Goal: Task Accomplishment & Management: Use online tool/utility

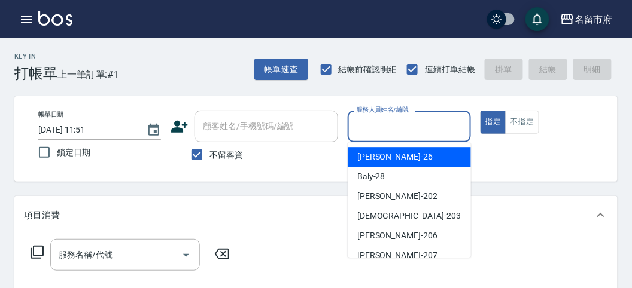
click at [374, 121] on input "服務人員姓名/編號" at bounding box center [409, 126] width 112 height 21
click at [386, 153] on div "[PERSON_NAME] -26" at bounding box center [409, 157] width 123 height 20
type input "[PERSON_NAME]-26"
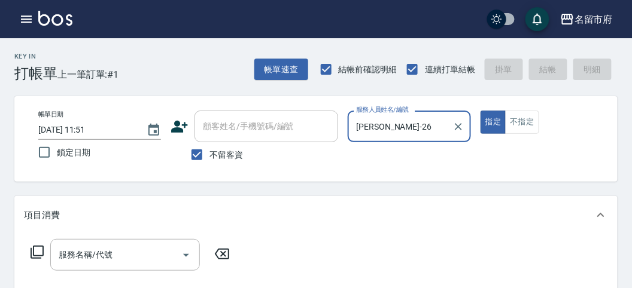
click at [41, 255] on icon at bounding box center [37, 252] width 13 height 13
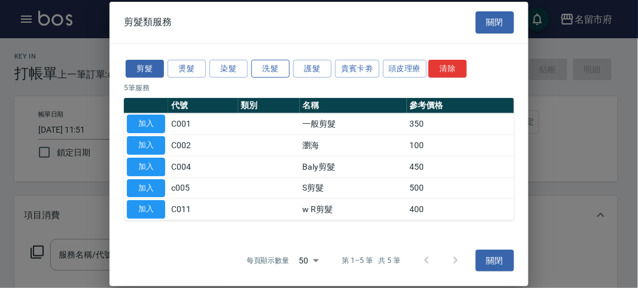
click at [270, 73] on button "洗髮" at bounding box center [270, 68] width 38 height 19
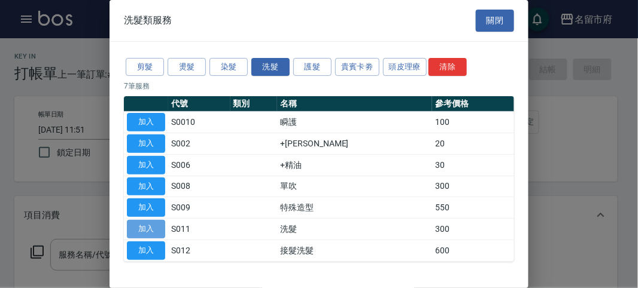
click at [148, 225] on button "加入" at bounding box center [146, 229] width 38 height 19
type input "洗髮(S011)"
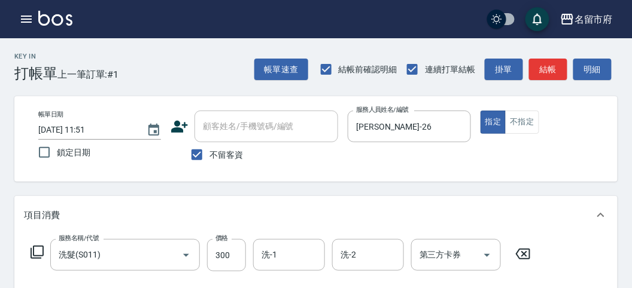
click at [38, 251] on icon at bounding box center [37, 252] width 14 height 14
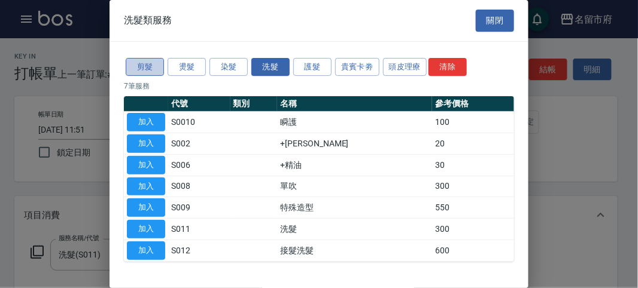
click at [153, 68] on button "剪髮" at bounding box center [145, 67] width 38 height 19
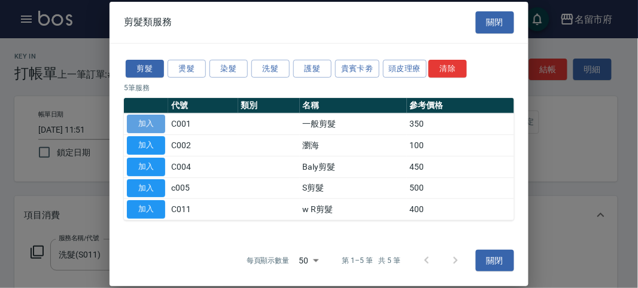
click at [138, 115] on button "加入" at bounding box center [146, 124] width 38 height 19
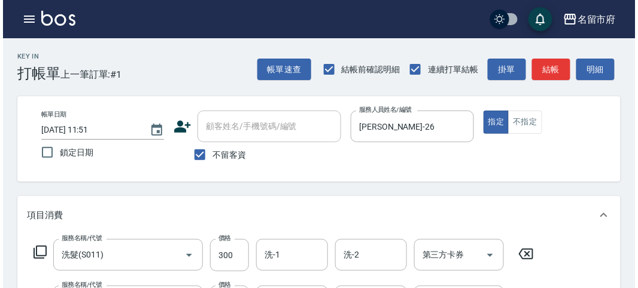
scroll to position [397, 0]
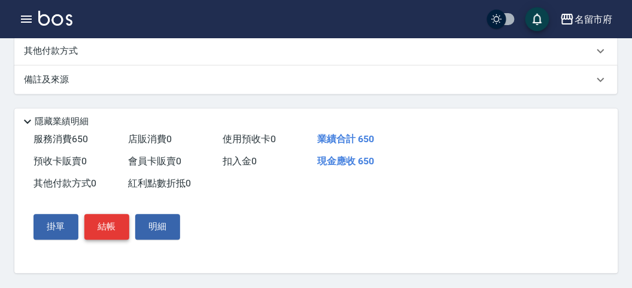
drag, startPoint x: 115, startPoint y: 228, endPoint x: 109, endPoint y: 225, distance: 6.4
click at [114, 226] on button "結帳" at bounding box center [106, 227] width 45 height 25
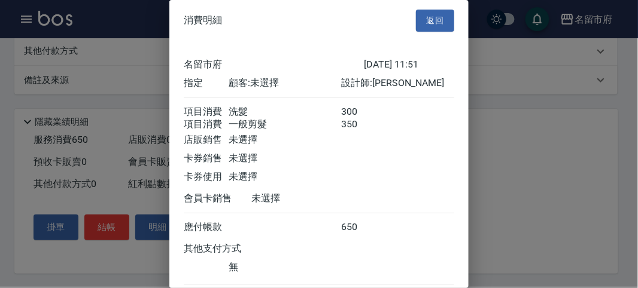
scroll to position [80, 0]
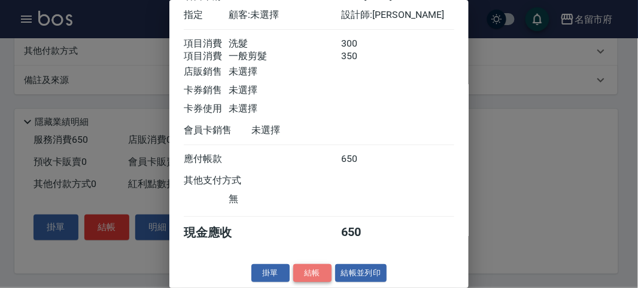
click at [300, 271] on button "結帳" at bounding box center [312, 273] width 38 height 19
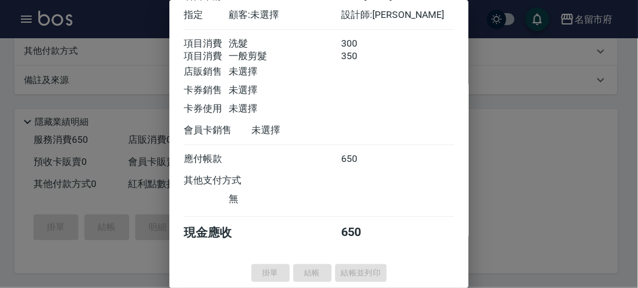
type input "[DATE] 12:46"
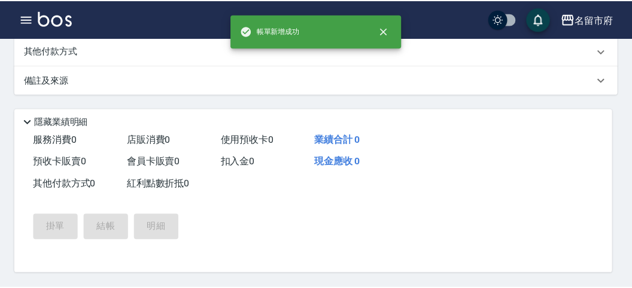
scroll to position [0, 0]
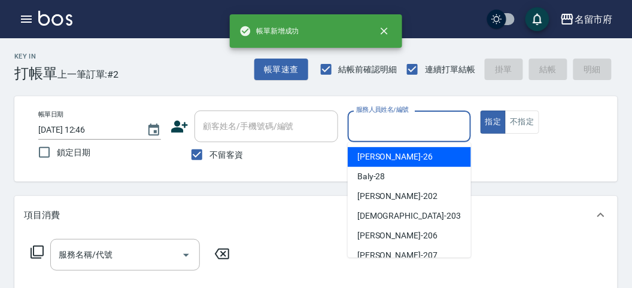
click at [358, 130] on input "服務人員姓名/編號" at bounding box center [409, 126] width 112 height 21
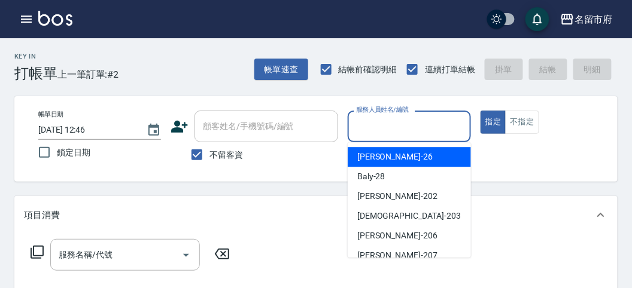
click at [377, 157] on span "[PERSON_NAME] -26" at bounding box center [394, 157] width 75 height 13
type input "[PERSON_NAME]-26"
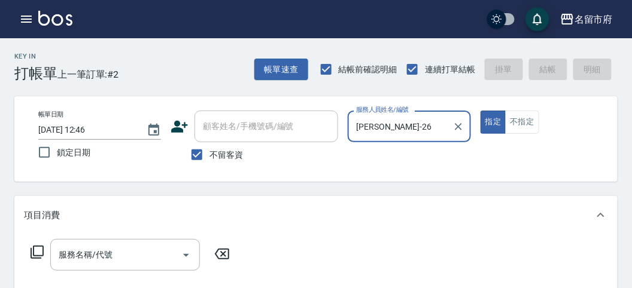
click at [39, 246] on icon at bounding box center [37, 252] width 13 height 13
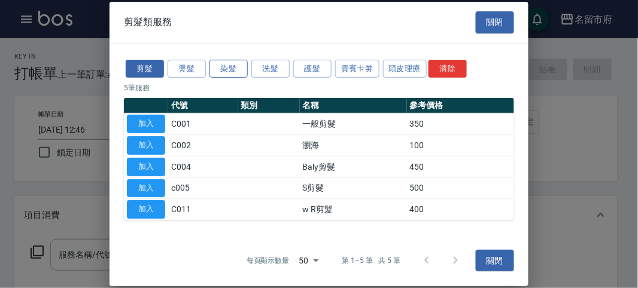
click at [227, 68] on button "染髮" at bounding box center [228, 68] width 38 height 19
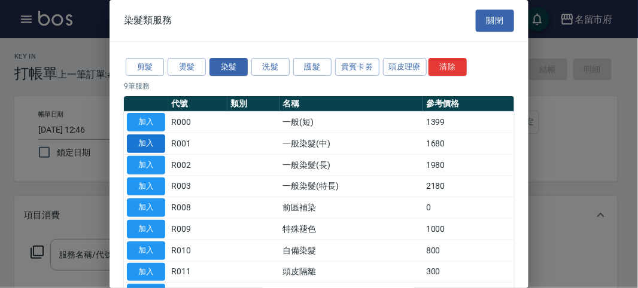
click at [148, 142] on button "加入" at bounding box center [146, 144] width 38 height 19
type input "一般染髮(中)(R001)"
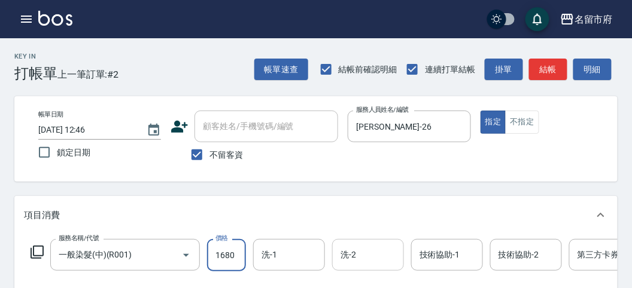
drag, startPoint x: 221, startPoint y: 253, endPoint x: 364, endPoint y: 254, distance: 142.4
click at [222, 253] on input "1680" at bounding box center [226, 255] width 39 height 32
type input "1399"
click at [375, 171] on div "帳單日期 [DATE] 12:46 鎖定日期 顧客姓名/手機號碼/編號 顧客姓名/手機號碼/編號 不留客資 服務人員姓名/編號 [PERSON_NAME]-2…" at bounding box center [315, 139] width 603 height 86
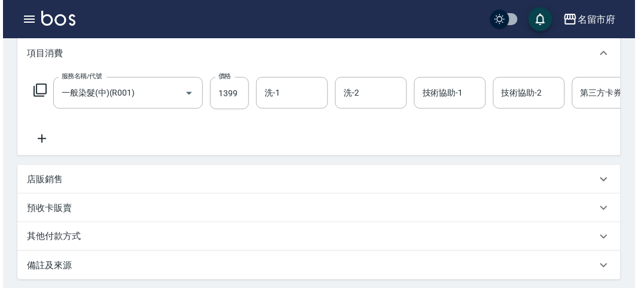
scroll to position [96, 0]
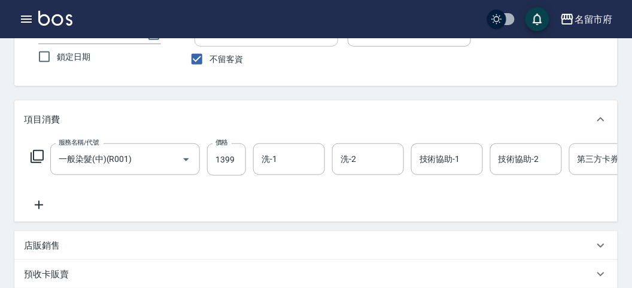
click at [37, 156] on icon at bounding box center [37, 157] width 14 height 14
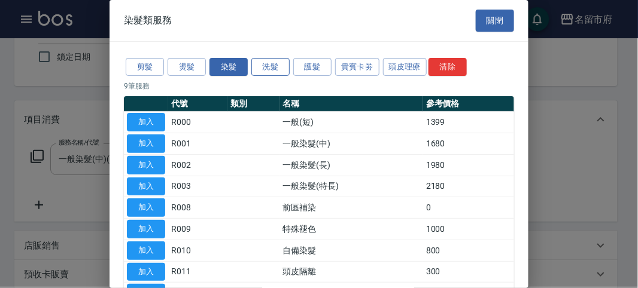
click at [270, 64] on button "洗髮" at bounding box center [270, 67] width 38 height 19
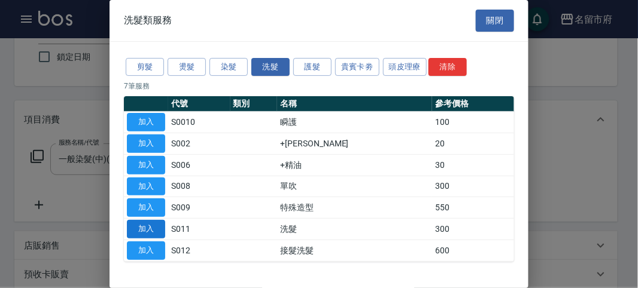
click at [157, 224] on button "加入" at bounding box center [146, 229] width 38 height 19
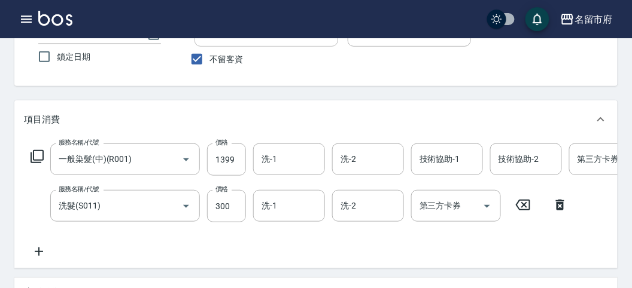
click at [37, 154] on icon at bounding box center [37, 157] width 14 height 14
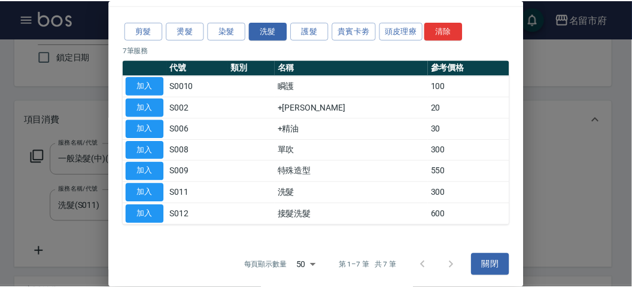
scroll to position [0, 0]
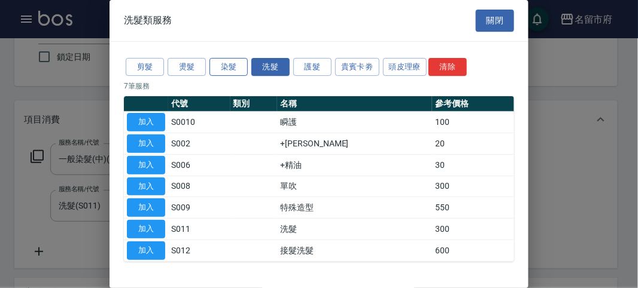
click at [241, 69] on button "染髮" at bounding box center [228, 67] width 38 height 19
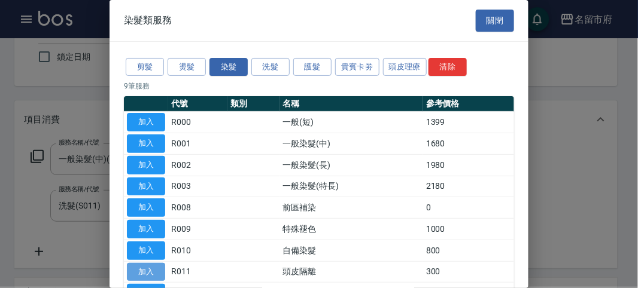
click at [151, 263] on button "加入" at bounding box center [146, 272] width 38 height 19
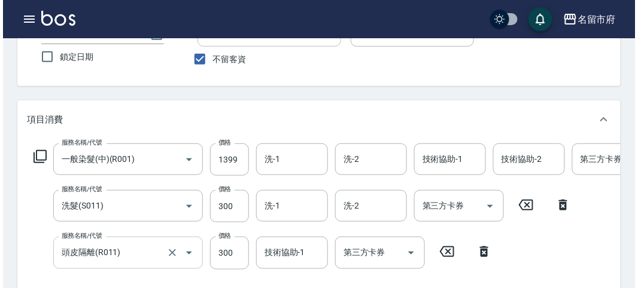
scroll to position [455, 0]
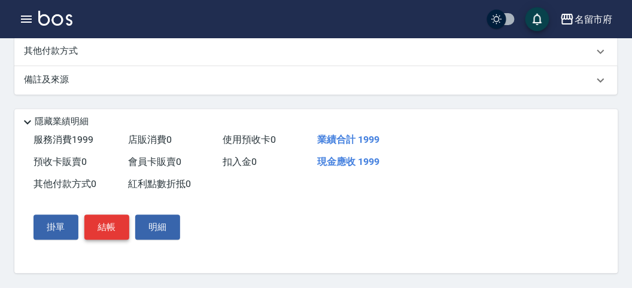
click at [96, 230] on button "結帳" at bounding box center [106, 227] width 45 height 25
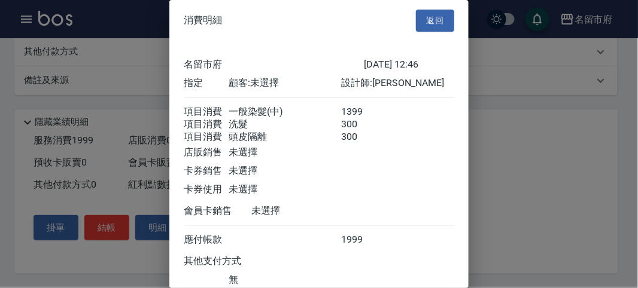
scroll to position [93, 0]
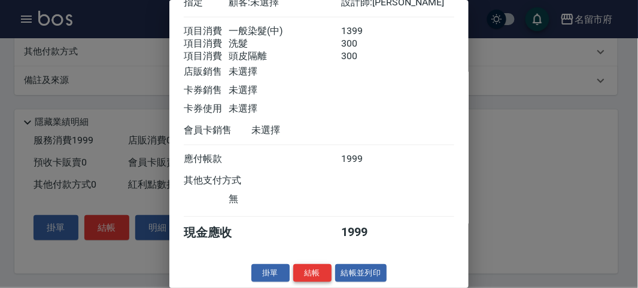
click at [312, 271] on button "結帳" at bounding box center [312, 273] width 38 height 19
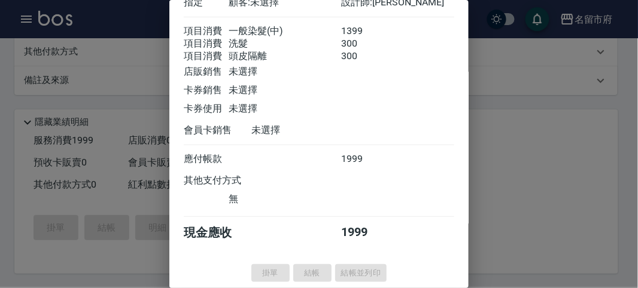
type input "[DATE] 12:47"
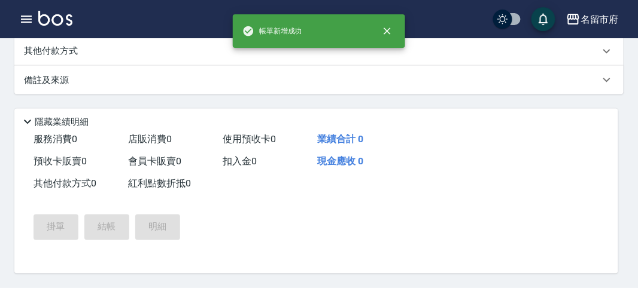
scroll to position [0, 0]
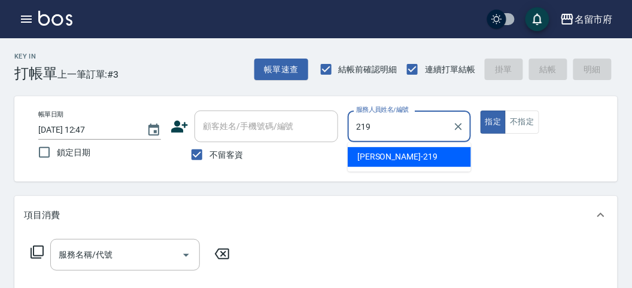
type input "[PERSON_NAME]-219"
type button "true"
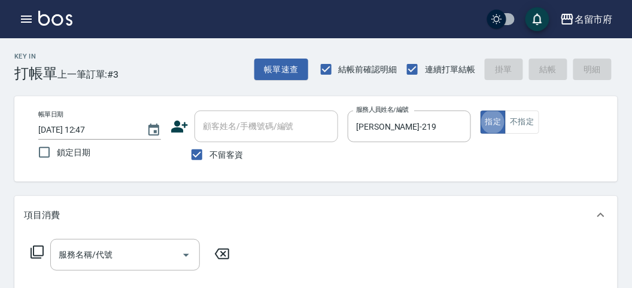
click at [39, 249] on icon at bounding box center [37, 252] width 14 height 14
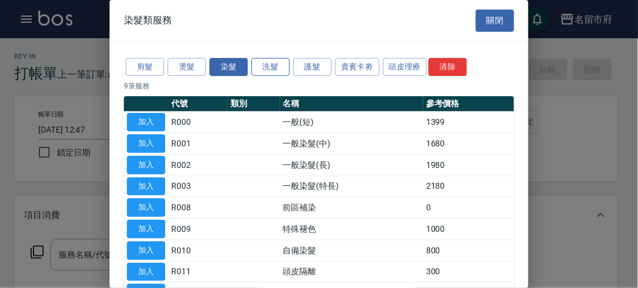
click at [278, 70] on button "洗髮" at bounding box center [270, 67] width 38 height 19
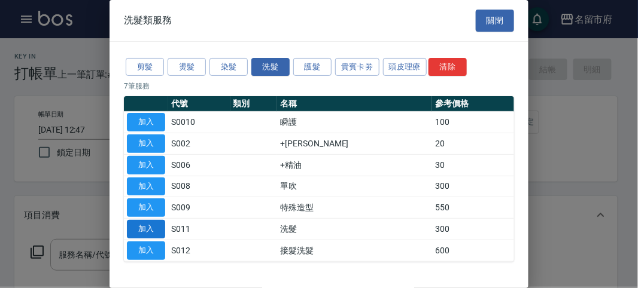
drag, startPoint x: 138, startPoint y: 227, endPoint x: 36, endPoint y: 255, distance: 105.3
click at [138, 228] on button "加入" at bounding box center [146, 229] width 38 height 19
type input "洗髮(S011)"
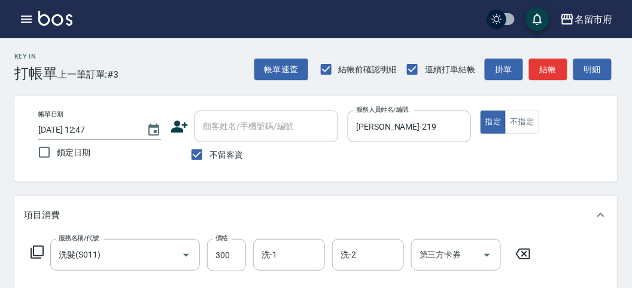
click at [35, 252] on icon at bounding box center [37, 252] width 14 height 14
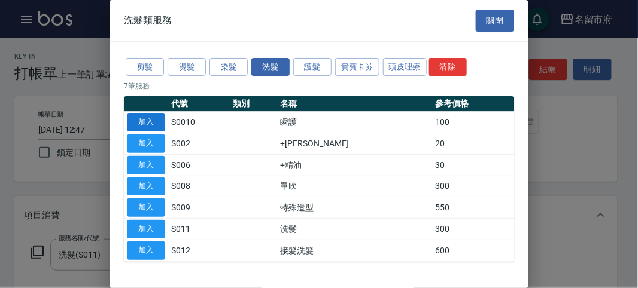
click at [153, 120] on button "加入" at bounding box center [146, 122] width 38 height 19
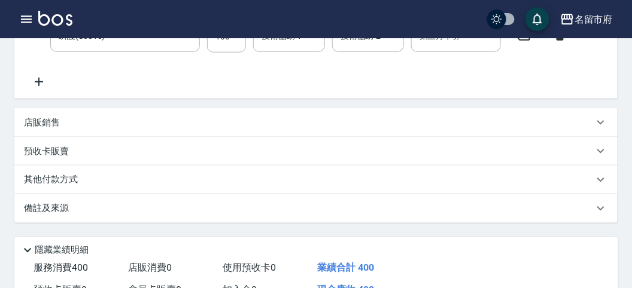
scroll to position [397, 0]
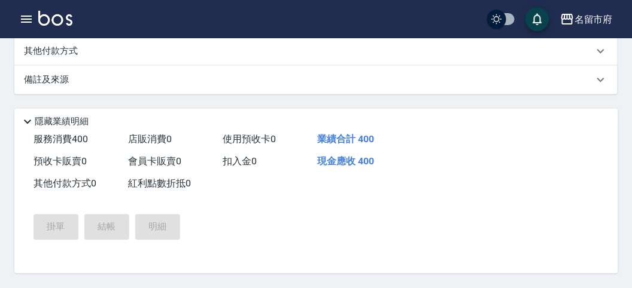
type input "[DATE] 12:48"
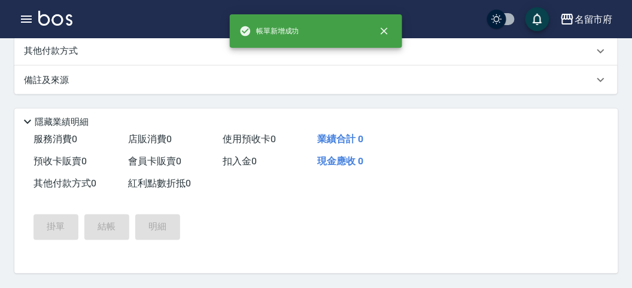
scroll to position [0, 0]
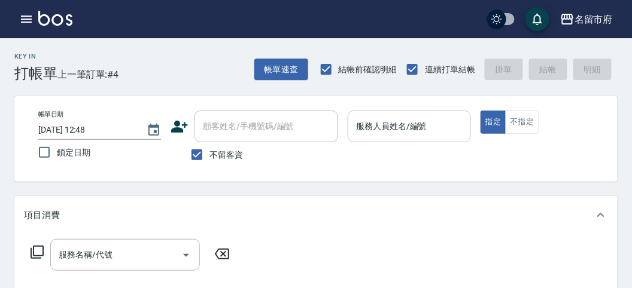
drag, startPoint x: 376, startPoint y: 144, endPoint x: 382, endPoint y: 126, distance: 19.5
click at [376, 144] on p at bounding box center [409, 148] width 123 height 13
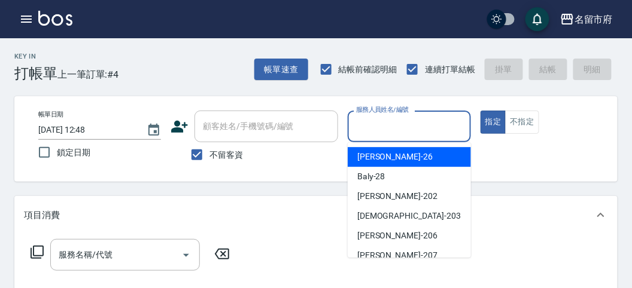
click at [382, 126] on input "服務人員姓名/編號" at bounding box center [409, 126] width 112 height 21
click at [524, 126] on button "不指定" at bounding box center [521, 122] width 33 height 23
click at [415, 117] on input "服務人員姓名/編號" at bounding box center [409, 126] width 112 height 21
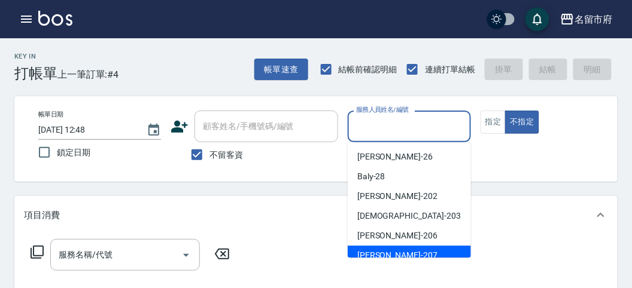
click at [388, 254] on span "[PERSON_NAME] -207" at bounding box center [397, 255] width 80 height 13
type input "[PERSON_NAME]-207"
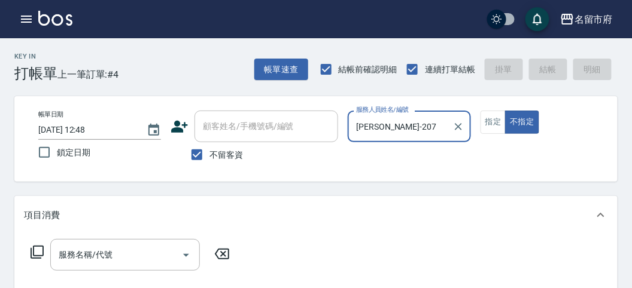
click at [35, 254] on icon at bounding box center [37, 252] width 14 height 14
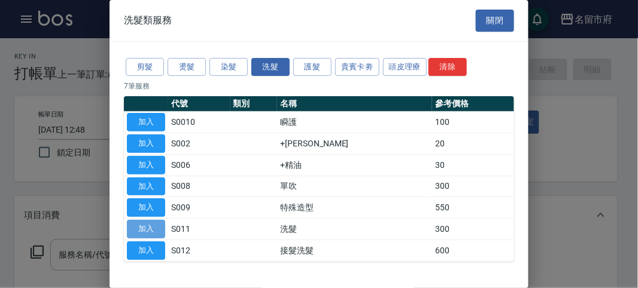
click at [151, 225] on button "加入" at bounding box center [146, 229] width 38 height 19
type input "洗髮(S011)"
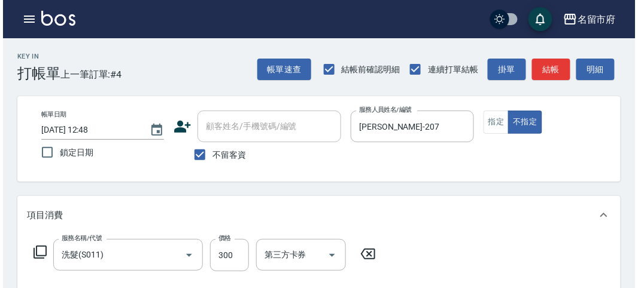
scroll to position [350, 0]
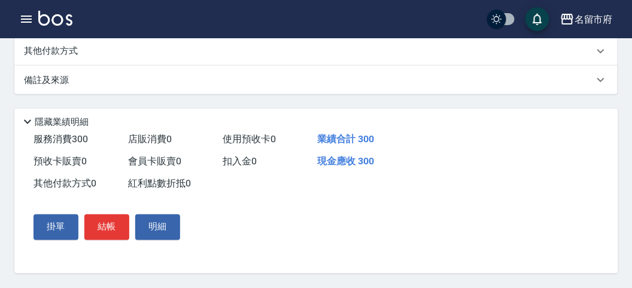
click at [75, 214] on div "掛單 結帳 明細" at bounding box center [107, 227] width 156 height 35
click at [91, 223] on button "結帳" at bounding box center [106, 227] width 45 height 25
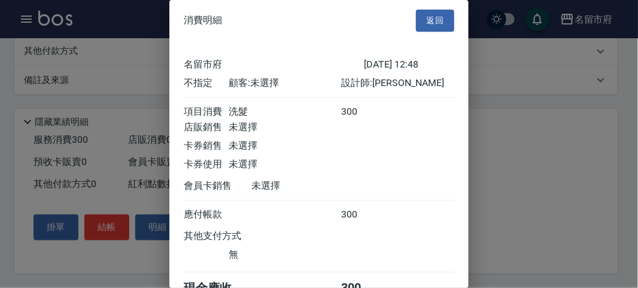
scroll to position [66, 0]
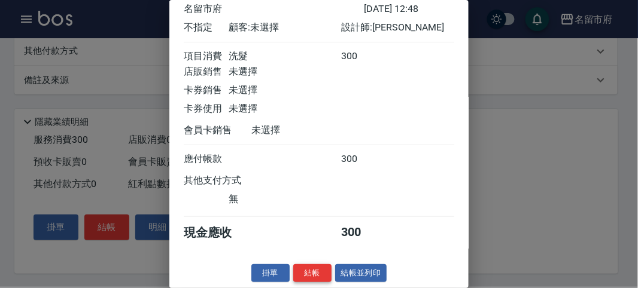
click at [319, 272] on button "結帳" at bounding box center [312, 273] width 38 height 19
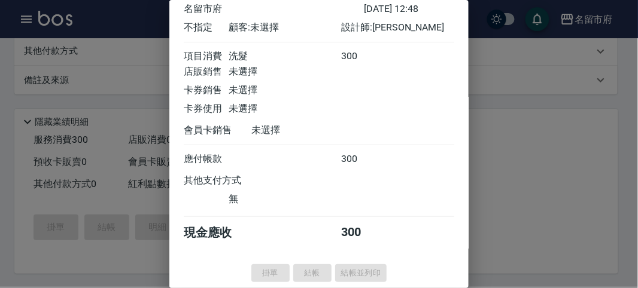
type input "[DATE] 13:17"
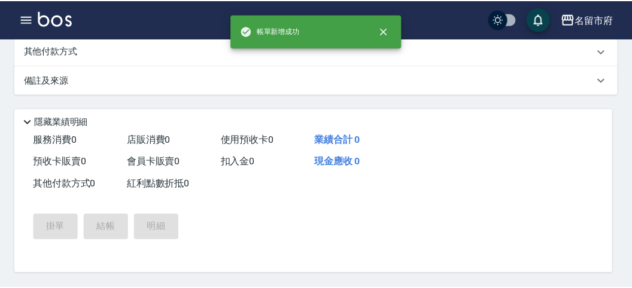
scroll to position [0, 0]
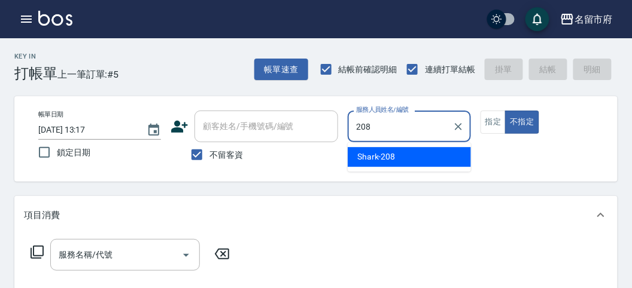
click at [420, 160] on div "Shark -208" at bounding box center [409, 157] width 123 height 20
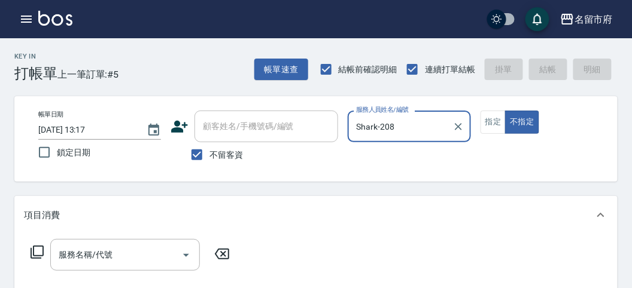
type input "Shark-208"
click at [39, 254] on icon at bounding box center [37, 252] width 14 height 14
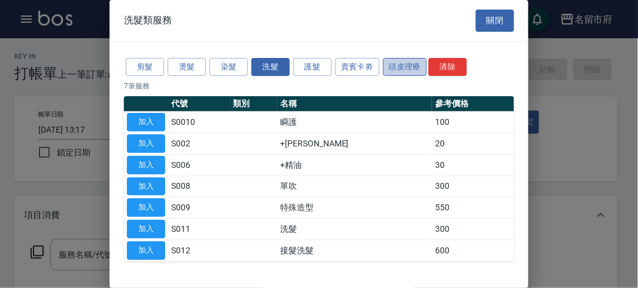
click at [390, 65] on button "頭皮理療" at bounding box center [405, 67] width 44 height 19
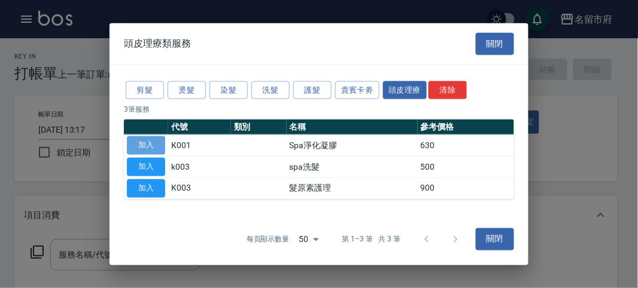
click at [148, 143] on button "加入" at bounding box center [146, 145] width 38 height 19
type input "Spa淨化凝膠(K001)"
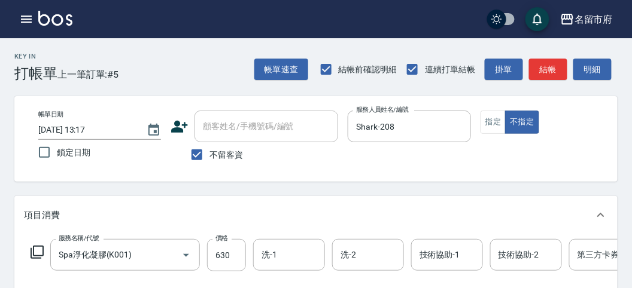
click at [38, 251] on icon at bounding box center [37, 252] width 14 height 14
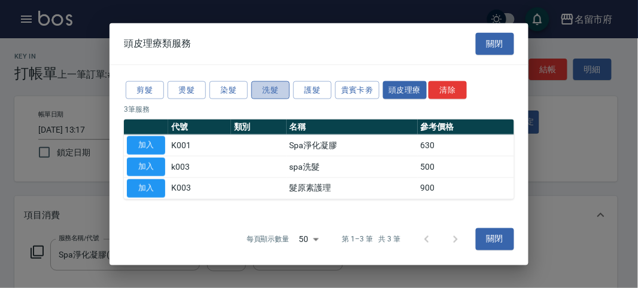
click at [266, 92] on button "洗髮" at bounding box center [270, 90] width 38 height 19
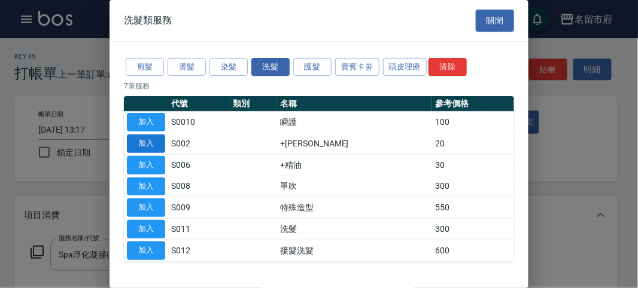
click at [141, 140] on button "加入" at bounding box center [146, 144] width 38 height 19
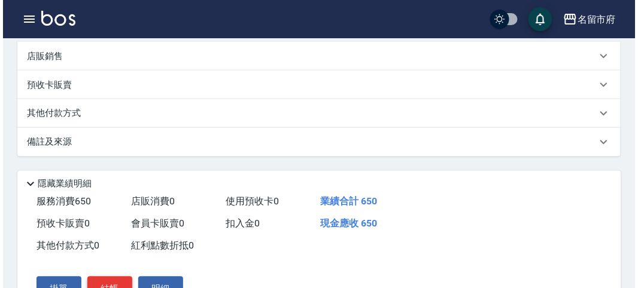
scroll to position [408, 0]
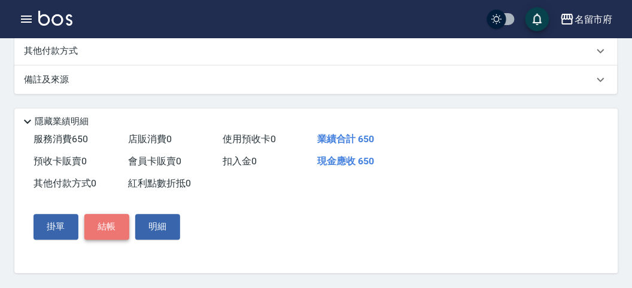
click at [112, 227] on button "結帳" at bounding box center [106, 227] width 45 height 25
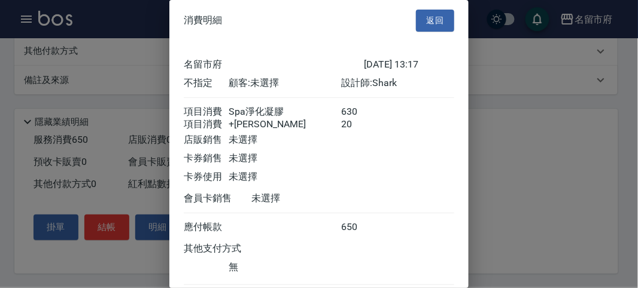
scroll to position [80, 0]
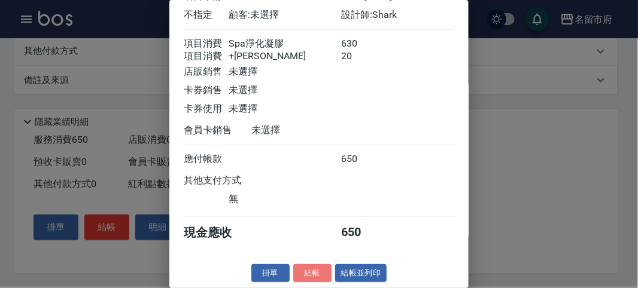
click at [309, 274] on button "結帳" at bounding box center [312, 273] width 38 height 19
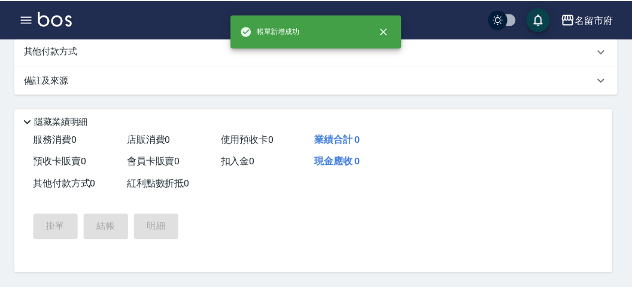
scroll to position [0, 0]
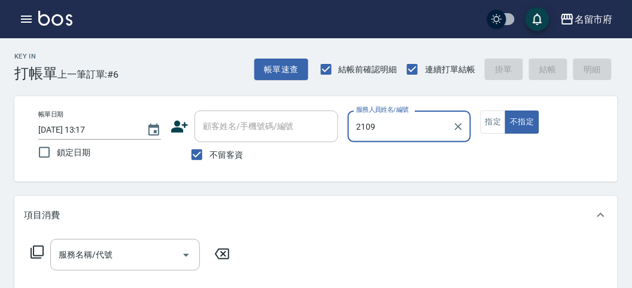
type input "2109"
click at [505, 111] on button "不指定" at bounding box center [521, 122] width 33 height 23
type button "false"
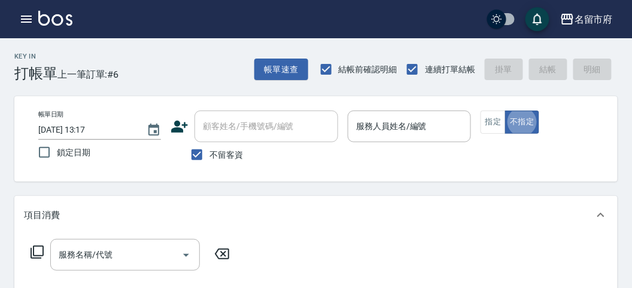
drag, startPoint x: 421, startPoint y: 159, endPoint x: 421, endPoint y: 149, distance: 9.6
click at [421, 149] on div "帳單日期 [DATE] 13:17 鎖定日期 顧客姓名/手機號碼/編號 顧客姓名/手機號碼/編號 不留客資 服務人員姓名/編號 服務人員姓名/編號 指定 不指定" at bounding box center [316, 139] width 574 height 57
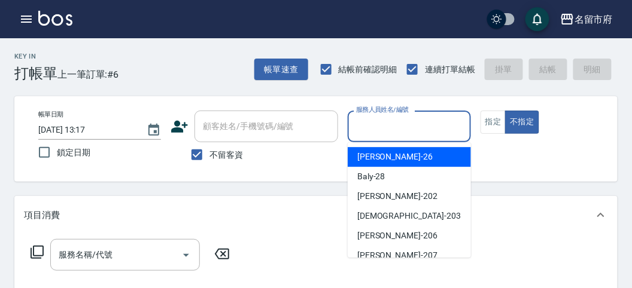
click at [422, 120] on input "服務人員姓名/編號" at bounding box center [409, 126] width 112 height 21
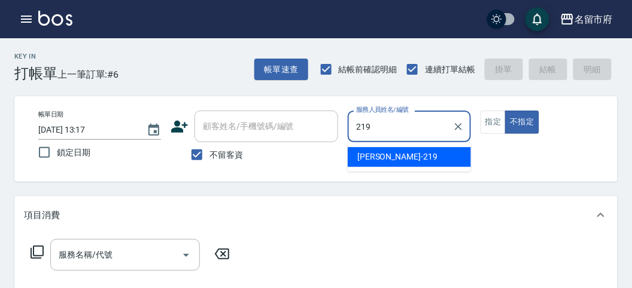
type input "[PERSON_NAME]-219"
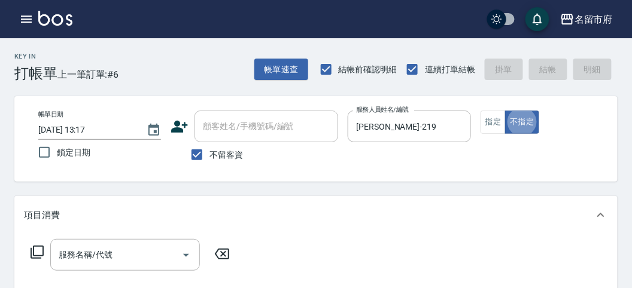
click at [33, 249] on icon at bounding box center [37, 252] width 13 height 13
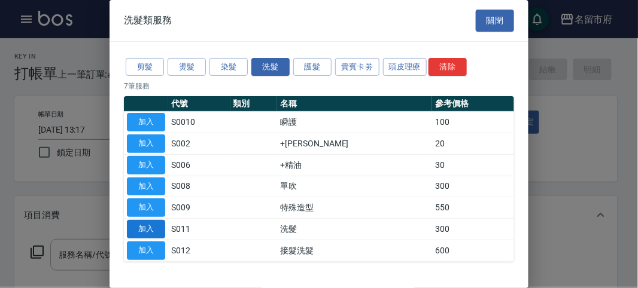
click at [150, 231] on button "加入" at bounding box center [146, 229] width 38 height 19
type input "洗髮(S011)"
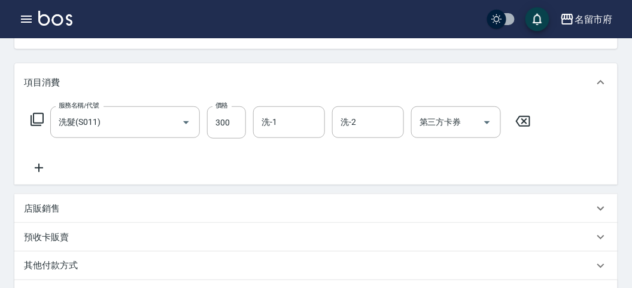
scroll to position [332, 0]
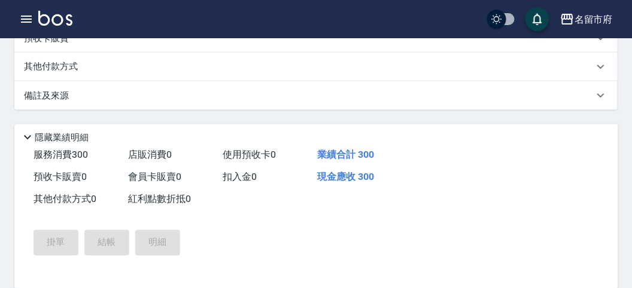
type input "[DATE] 13:18"
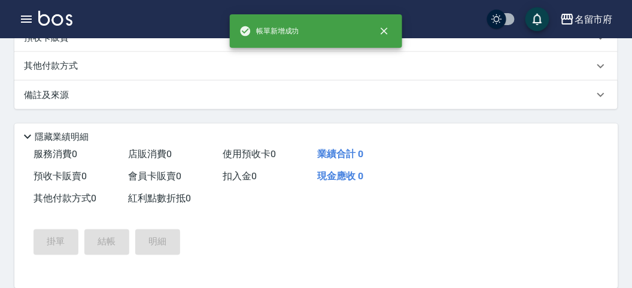
scroll to position [0, 0]
